Goal: Find specific page/section

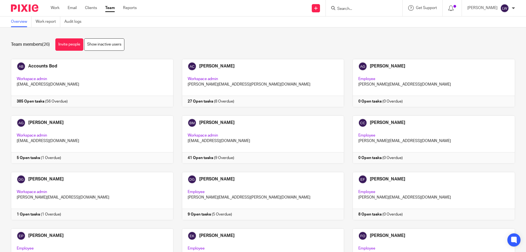
click at [343, 8] on input "Search" at bounding box center [361, 9] width 49 height 5
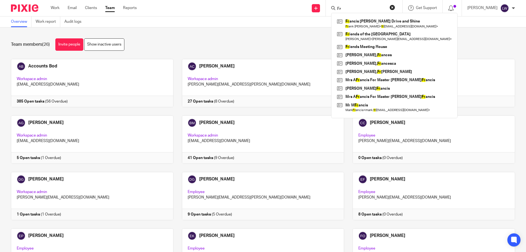
type input "F"
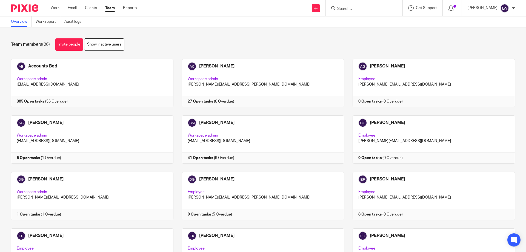
click at [342, 7] on input "Search" at bounding box center [361, 9] width 49 height 5
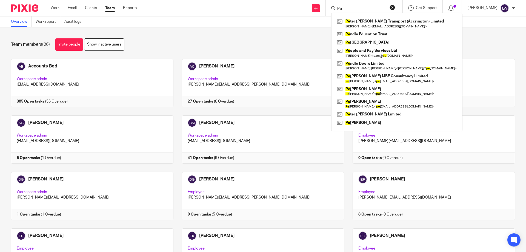
type input "P"
